Goal: Browse casually: Explore the website without a specific task or goal

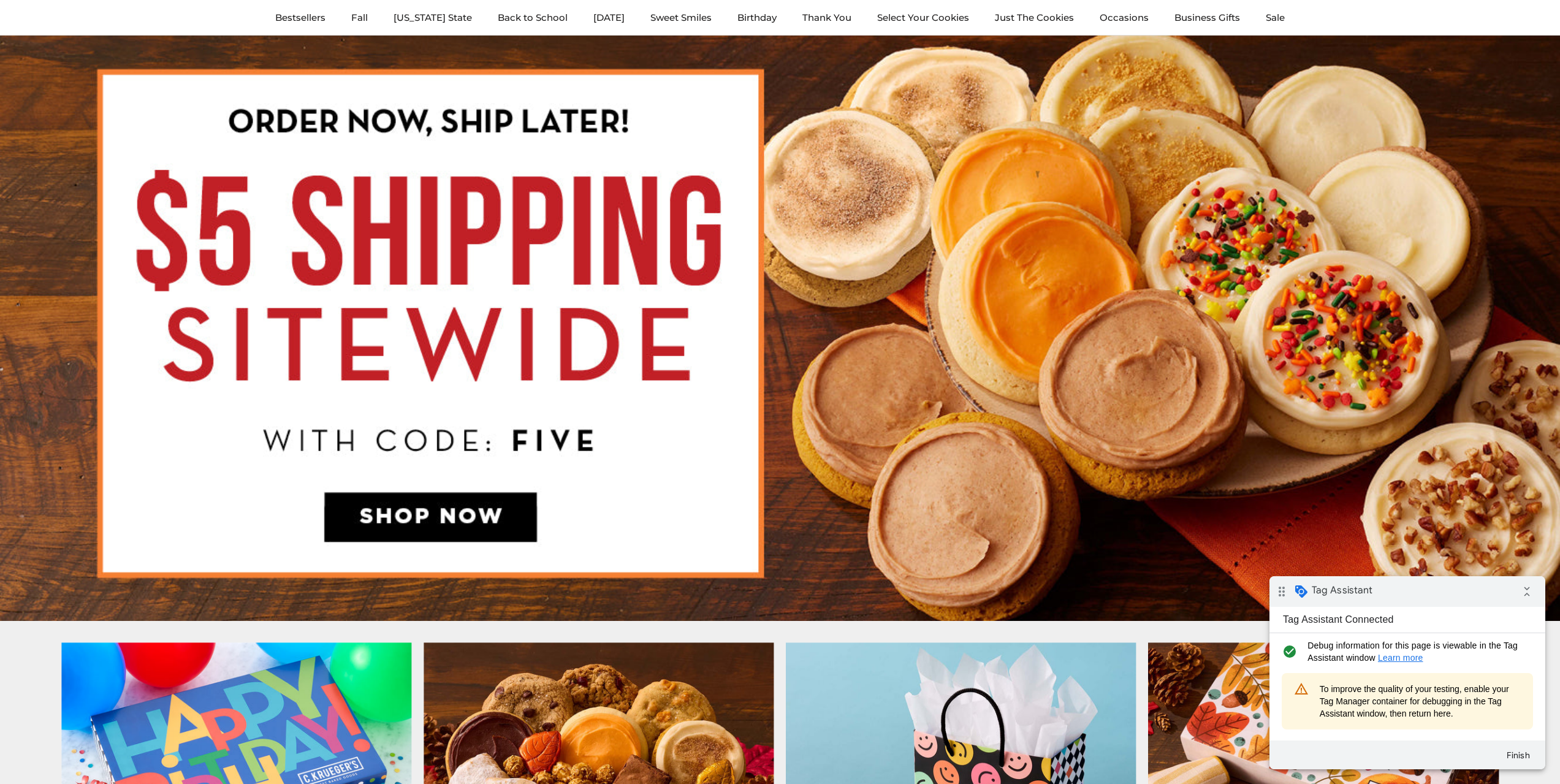
scroll to position [306, 0]
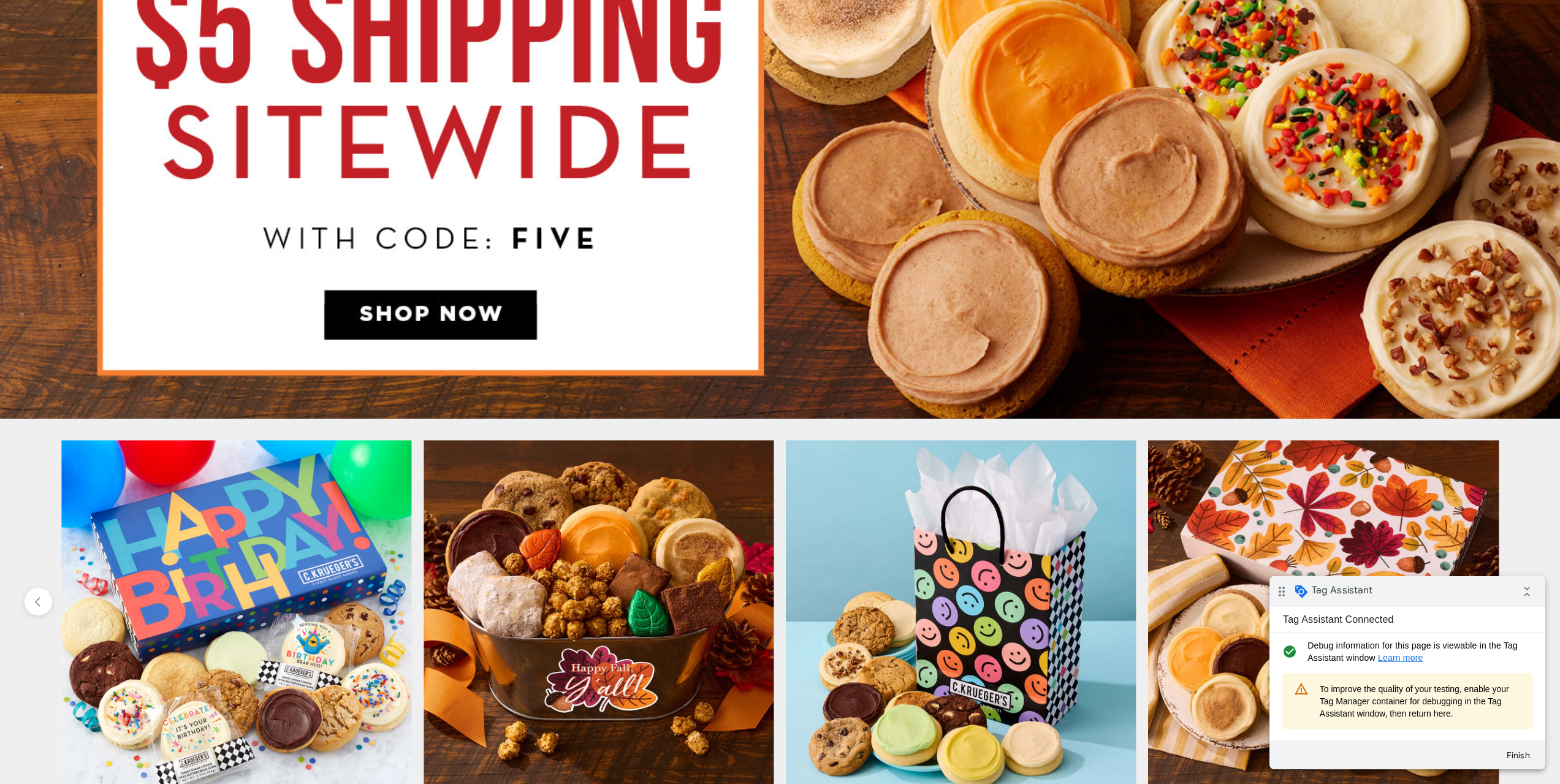
click at [1385, 703] on span "To improve the quality of your testing, enable your Tag Manager container for d…" at bounding box center [1421, 701] width 201 height 37
drag, startPoint x: 1383, startPoint y: 716, endPoint x: 1373, endPoint y: 715, distance: 10.0
click at [1374, 716] on span "To improve the quality of your testing, enable your Tag Manager container for d…" at bounding box center [1421, 701] width 201 height 37
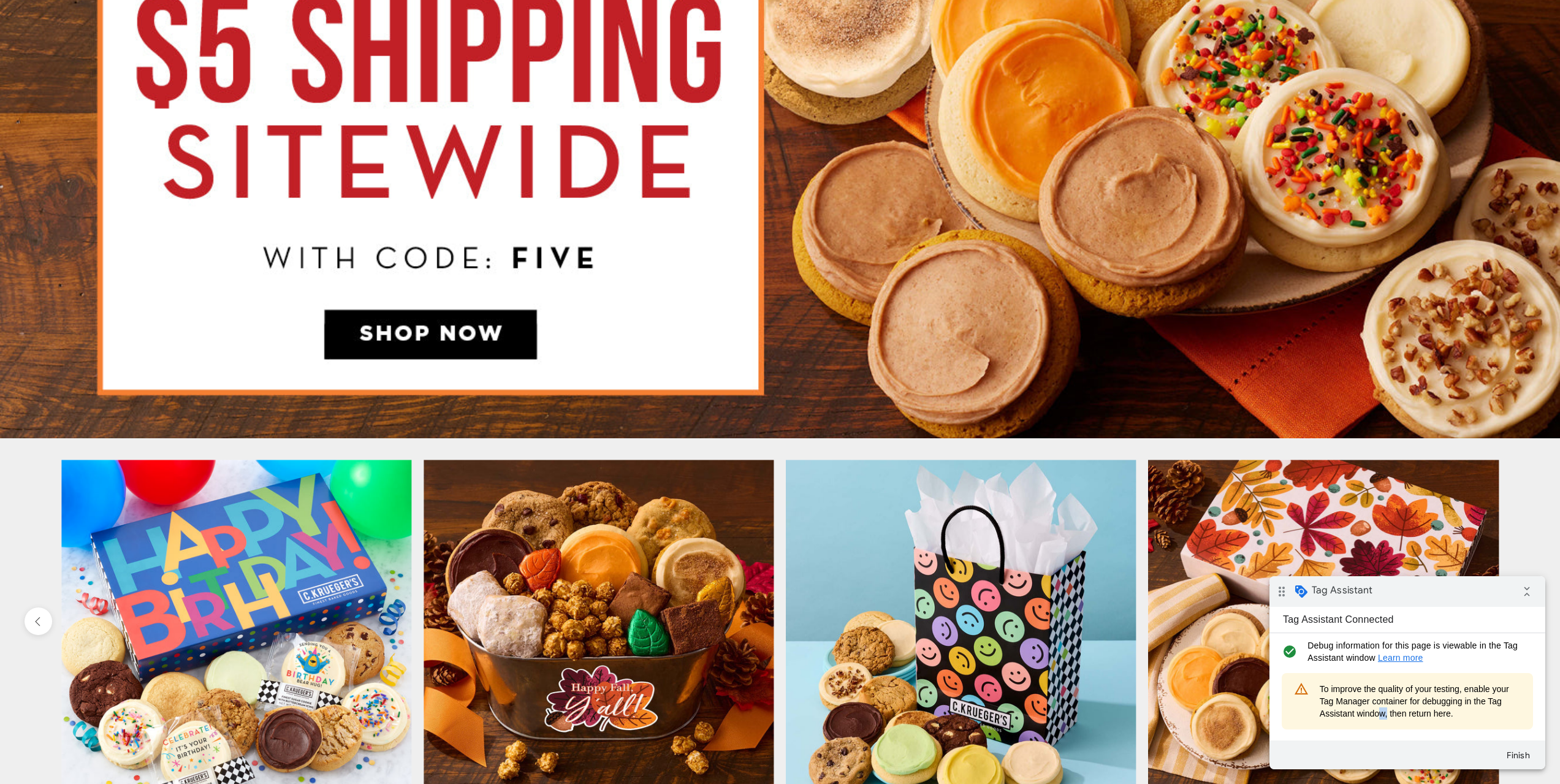
scroll to position [0, 0]
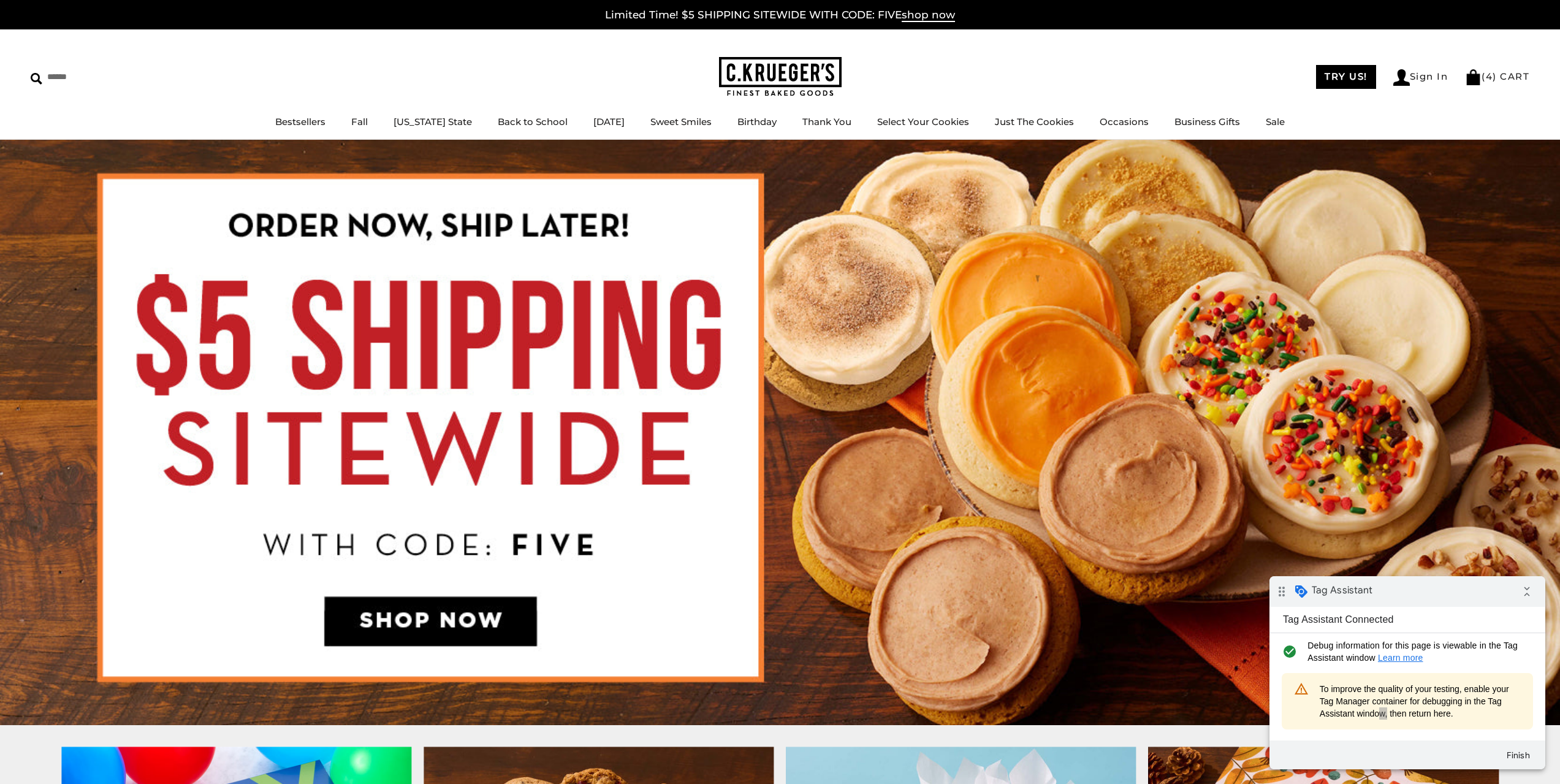
click at [1070, 50] on div "****** TRY US! Sign In ( 4 ) CART ( 4 ) CART Bestsellers Fall NEW! Cozy Autumn …" at bounding box center [780, 85] width 1560 height 111
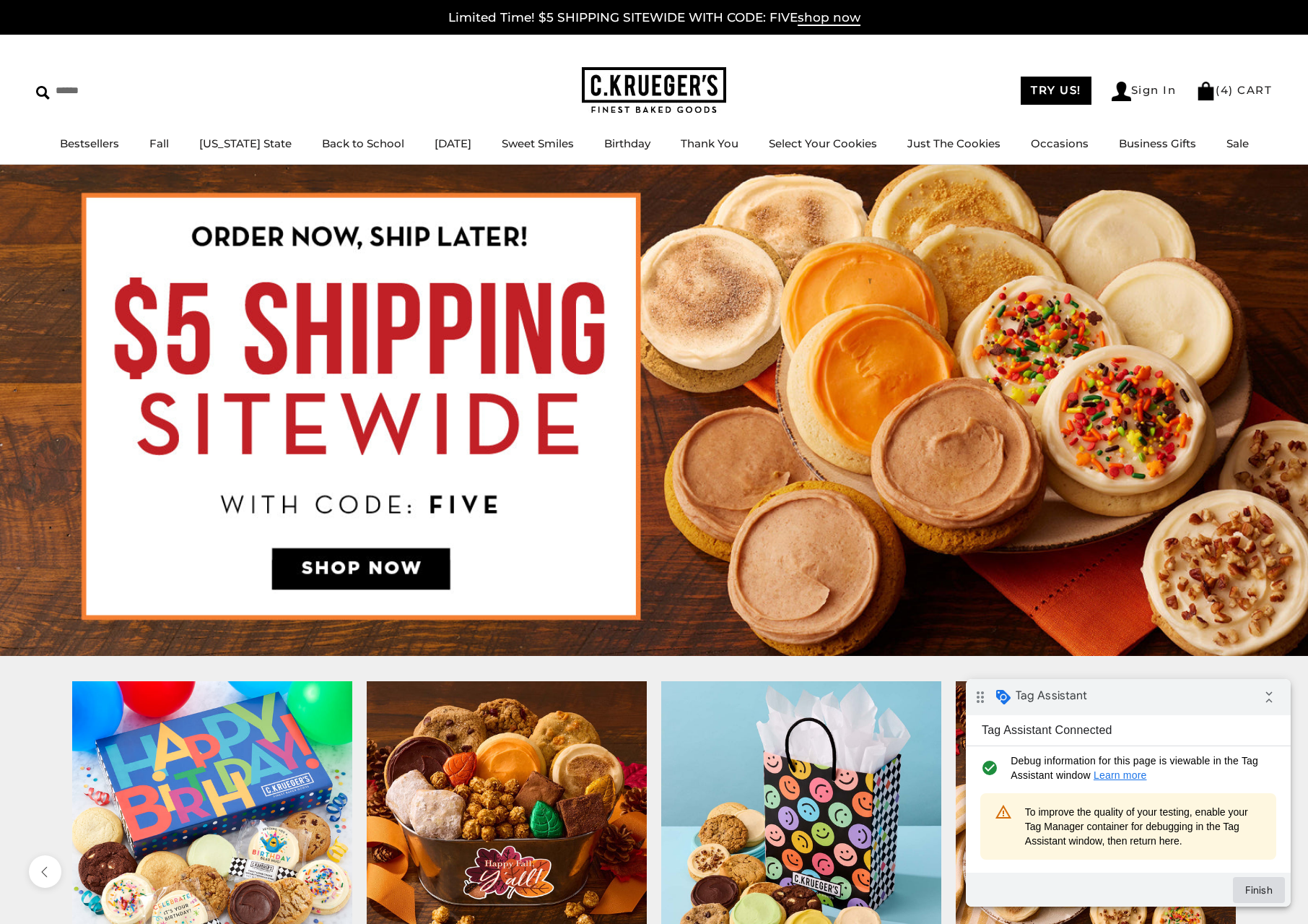
click at [1255, 891] on button "Finish" at bounding box center [1258, 889] width 52 height 26
click at [1266, 891] on button "Finish" at bounding box center [1258, 889] width 52 height 26
